Goal: Check status: Check status

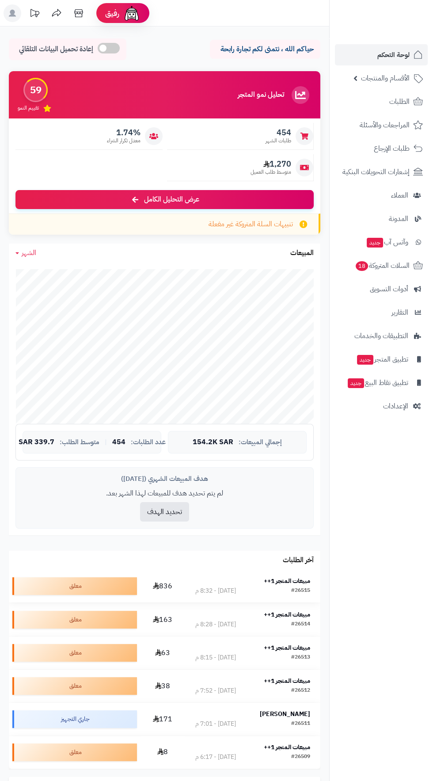
click at [299, 577] on strong "مبيعات المتجر 1++" at bounding box center [287, 580] width 46 height 9
